Goal: Task Accomplishment & Management: Manage account settings

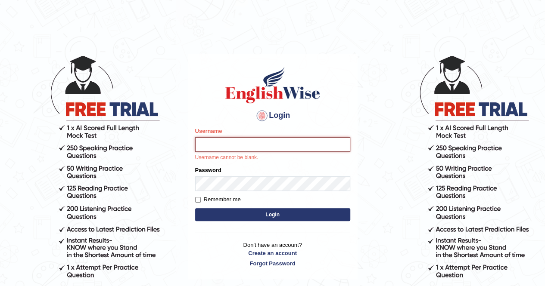
type input "IlianaOspina"
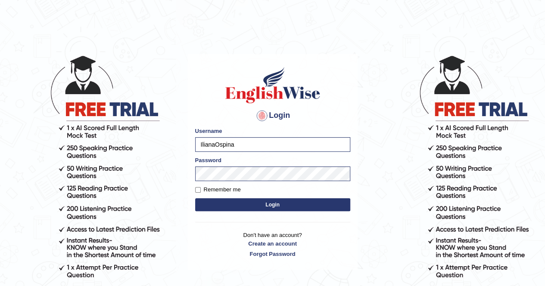
click at [286, 201] on button "Login" at bounding box center [272, 205] width 155 height 13
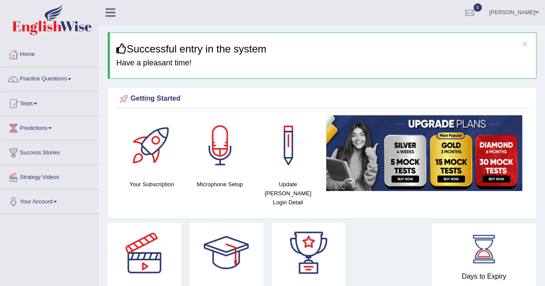
click at [391, 255] on div "Strategy Videos Book PTE Exam Success Stories" at bounding box center [267, 272] width 328 height 99
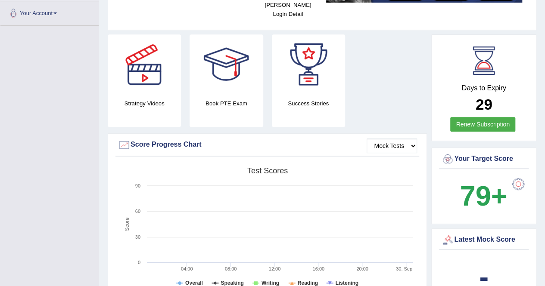
scroll to position [189, 0]
